Goal: Browse casually

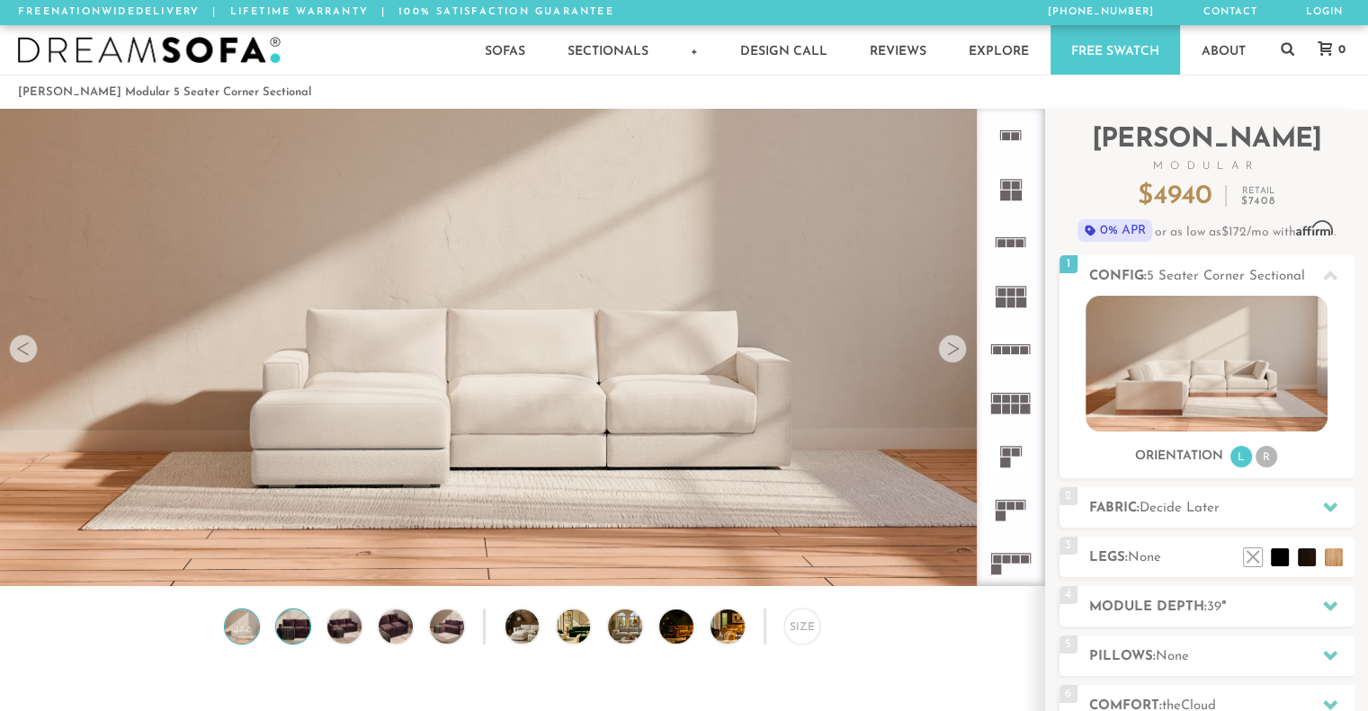
click at [291, 624] on img at bounding box center [293, 627] width 40 height 34
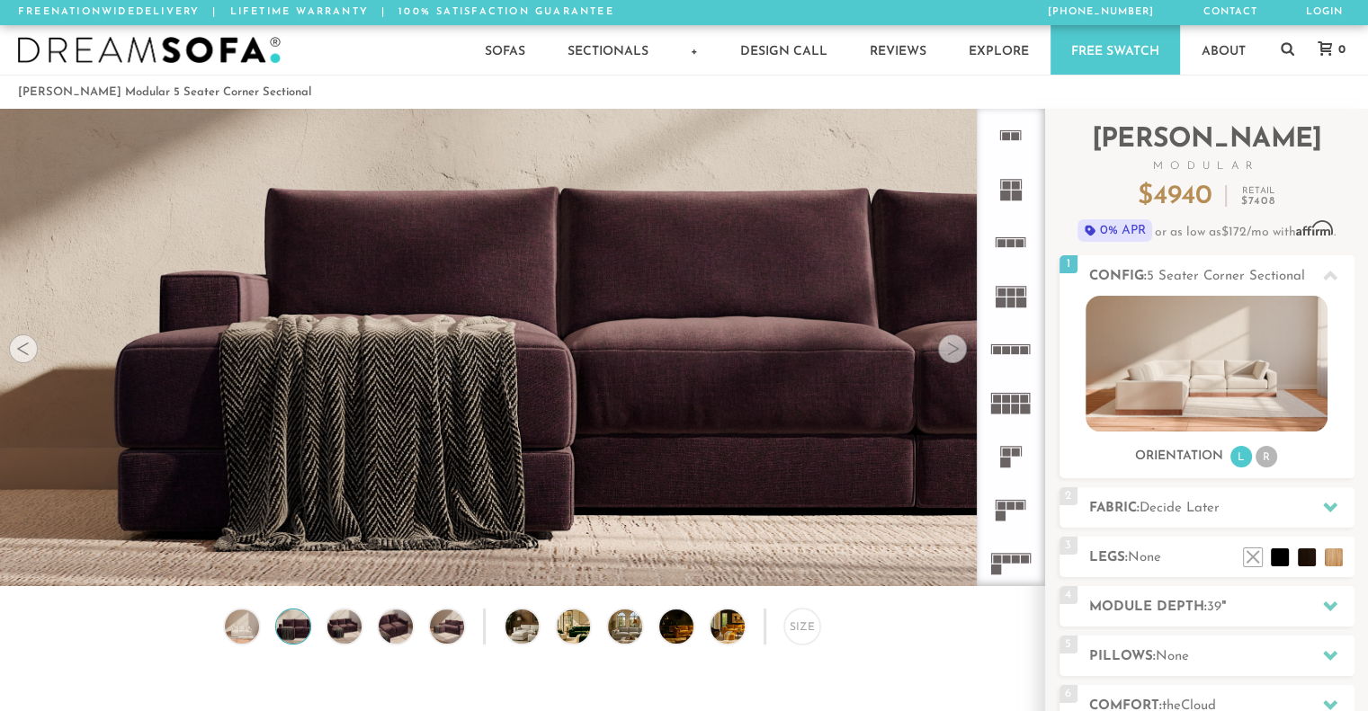
click at [961, 347] on div at bounding box center [952, 349] width 29 height 29
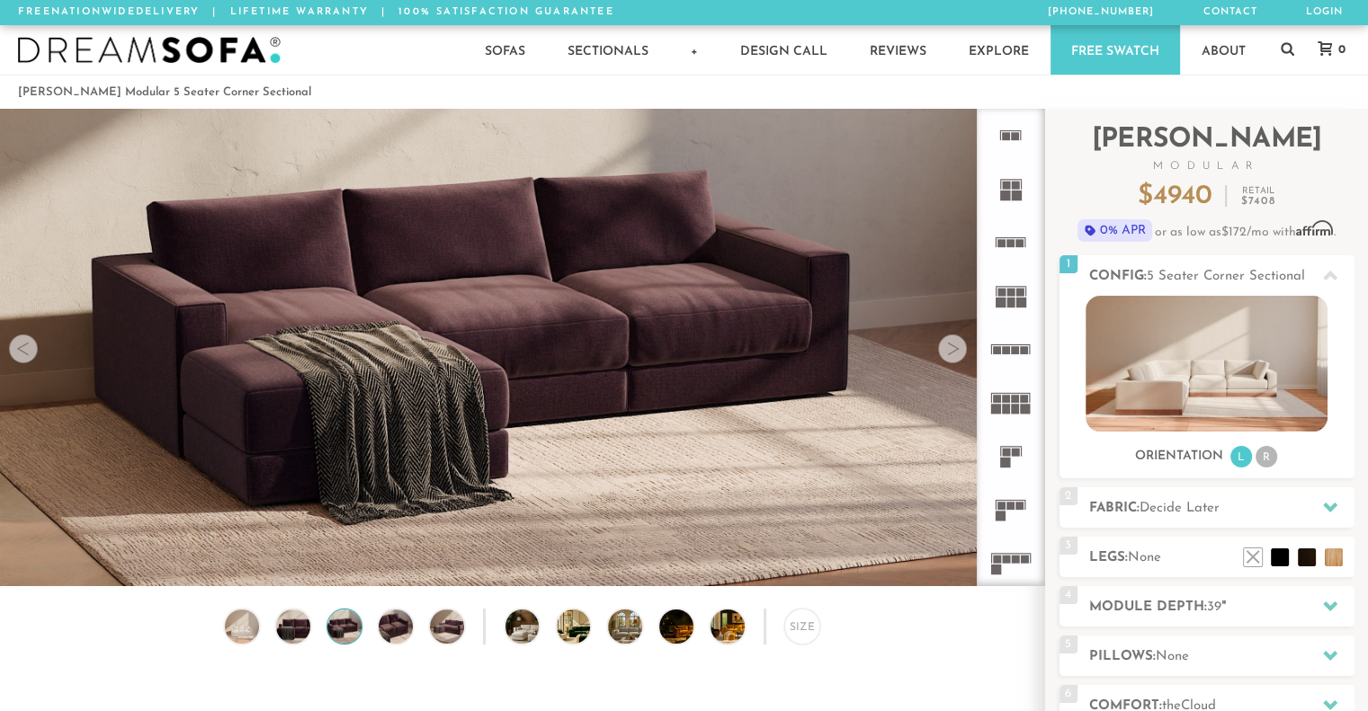
click at [961, 347] on div at bounding box center [952, 349] width 29 height 29
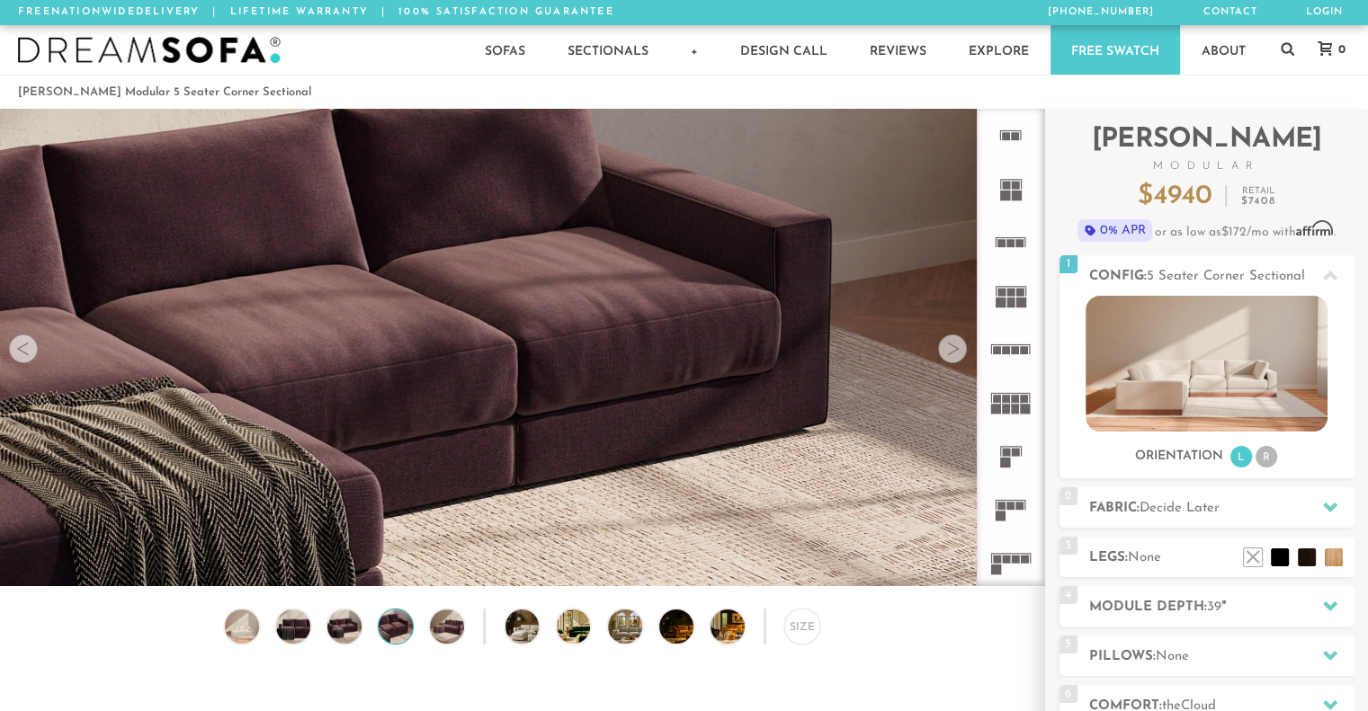
click at [961, 347] on div at bounding box center [952, 349] width 29 height 29
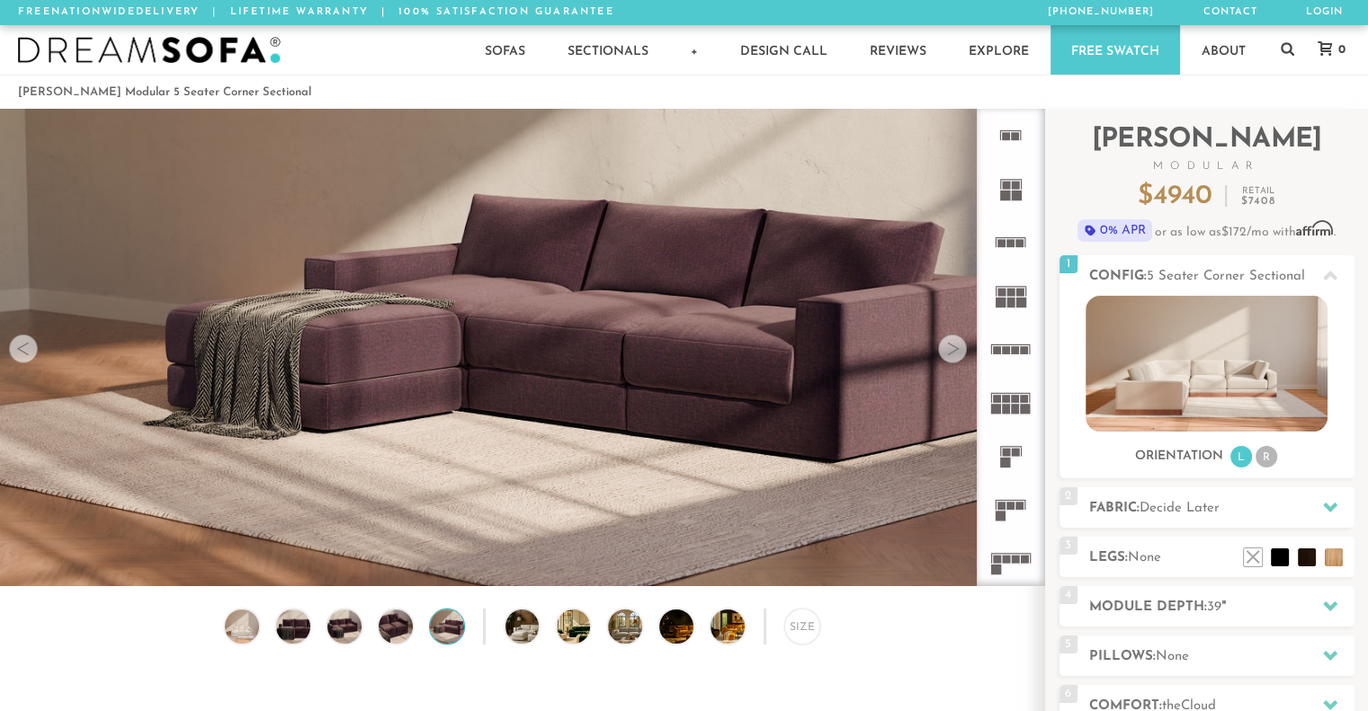
click at [961, 347] on div at bounding box center [952, 349] width 29 height 29
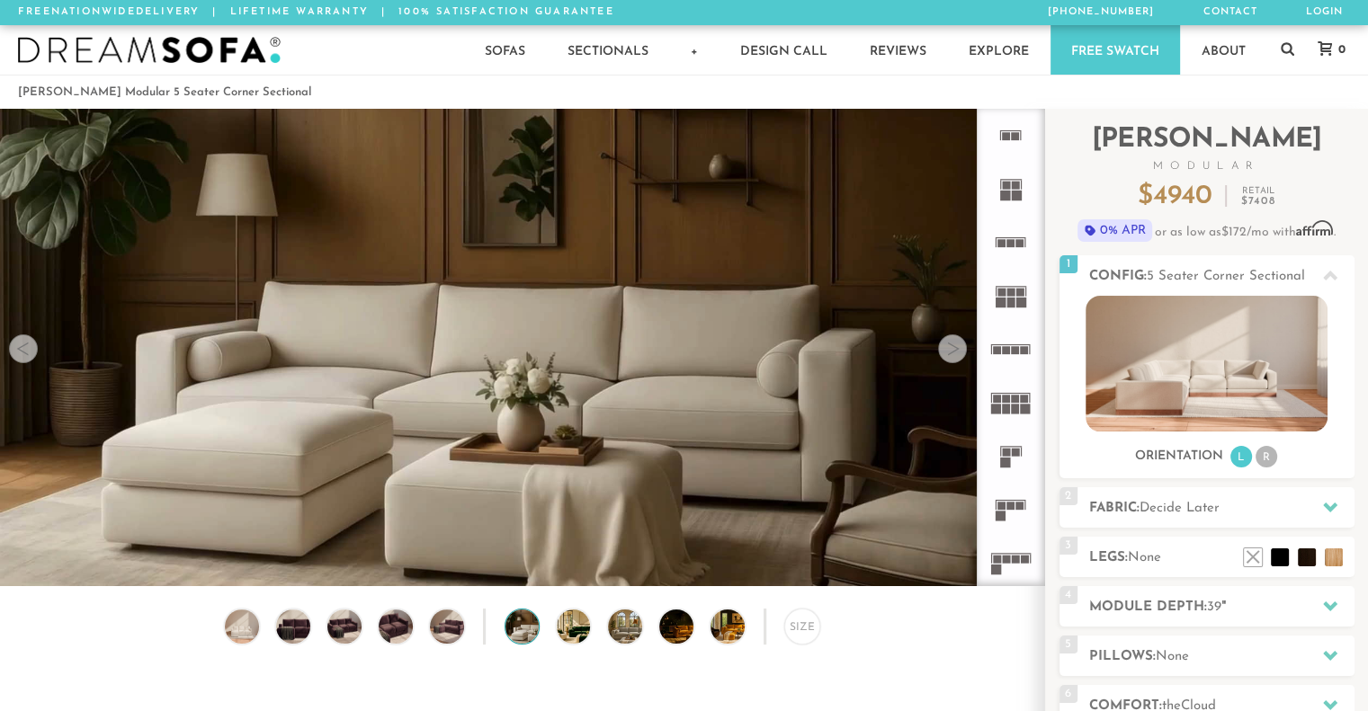
click at [961, 347] on div at bounding box center [952, 349] width 29 height 29
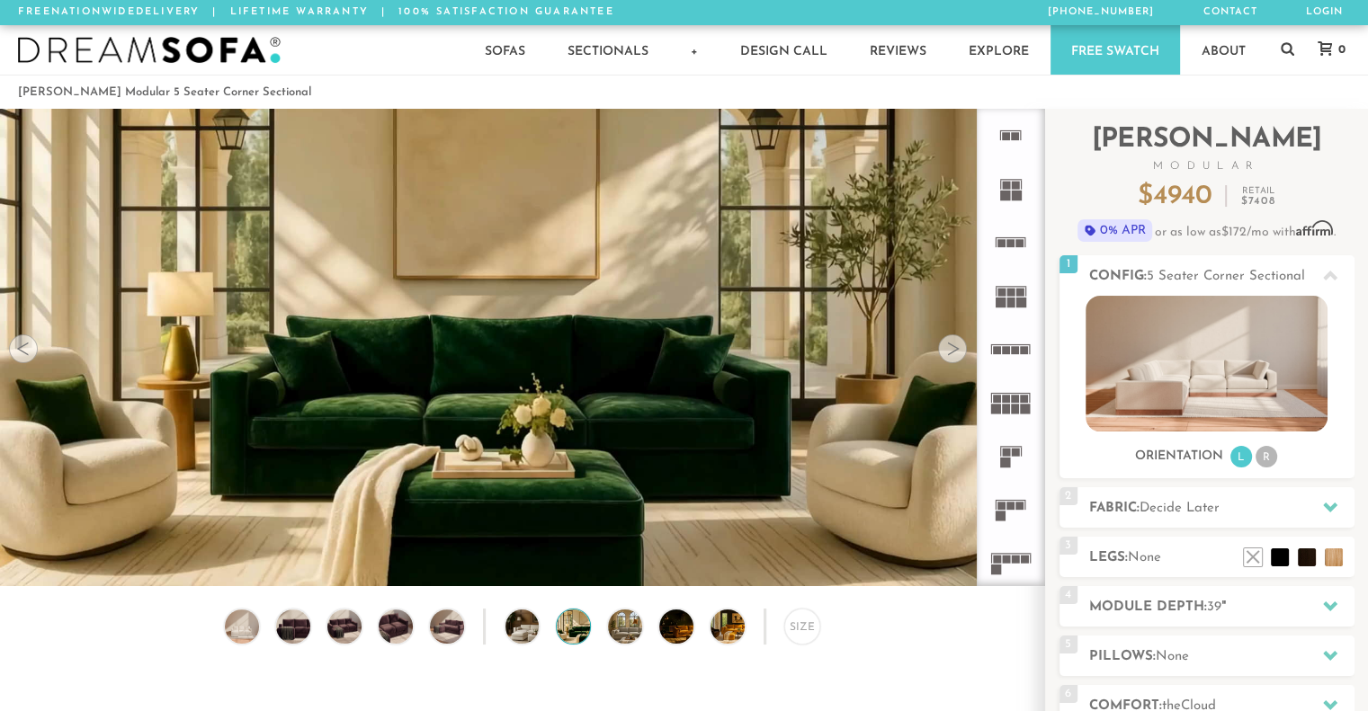
click at [961, 347] on div at bounding box center [952, 349] width 29 height 29
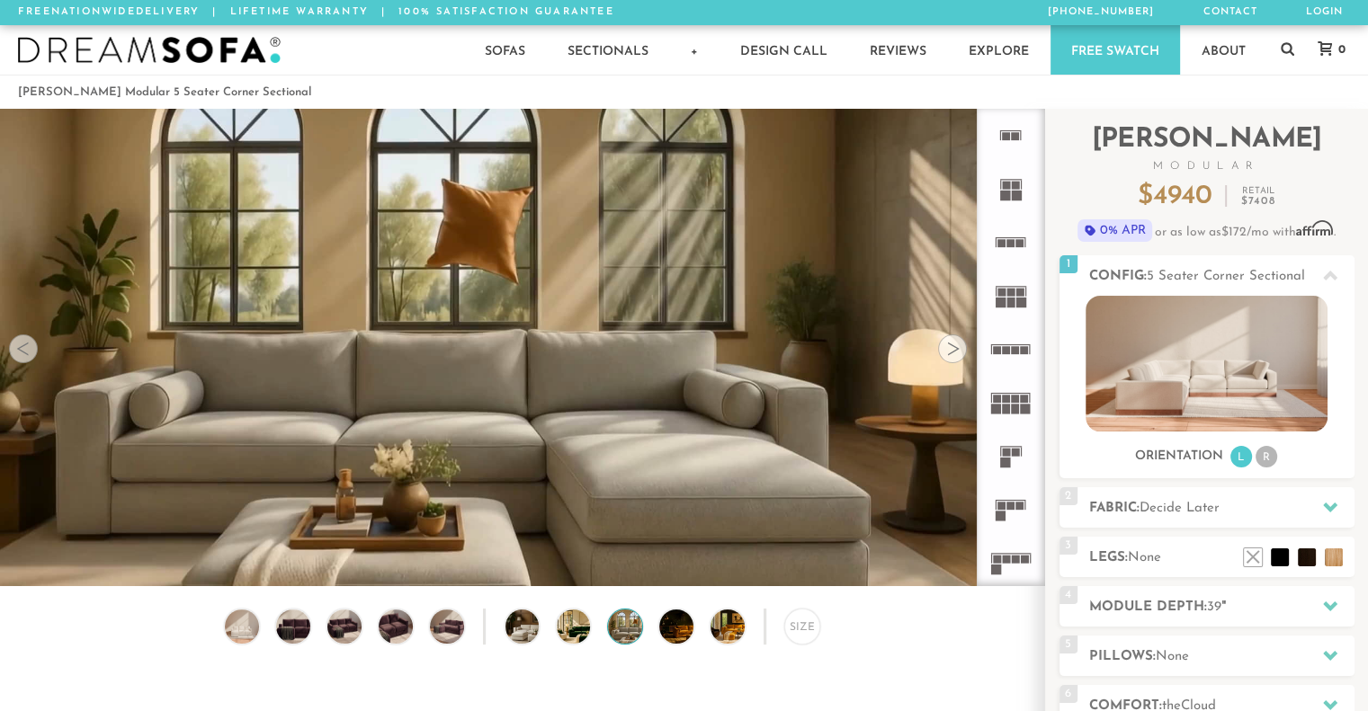
click at [961, 347] on div at bounding box center [952, 349] width 29 height 29
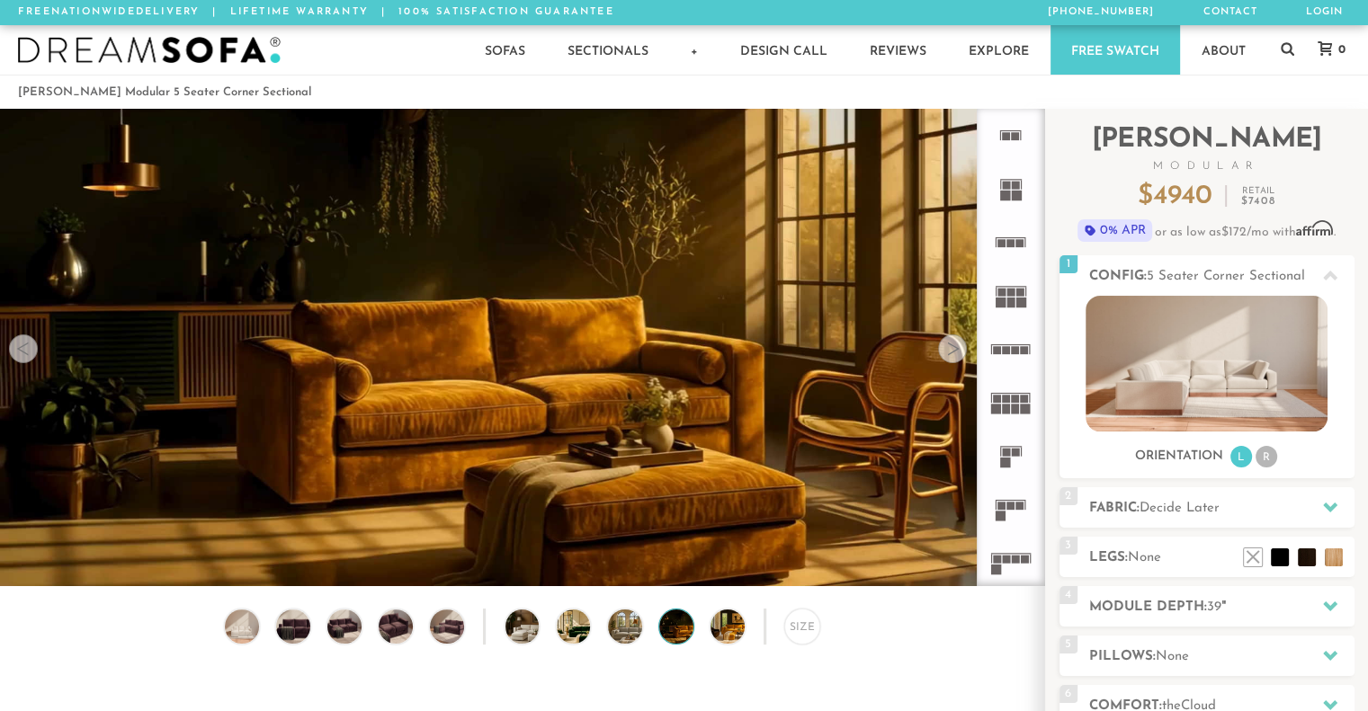
click at [961, 347] on div at bounding box center [952, 349] width 29 height 29
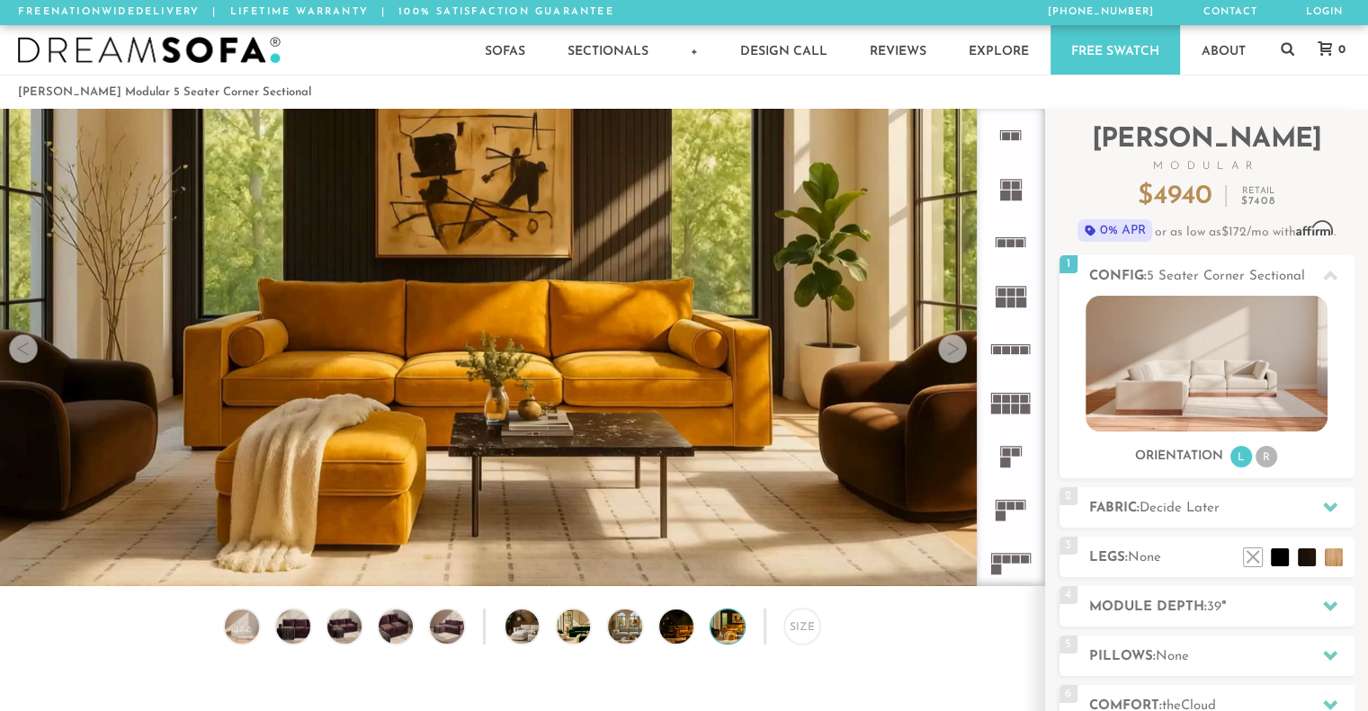
click at [961, 347] on div at bounding box center [952, 349] width 29 height 29
